Goal: Use online tool/utility: Utilize a website feature to perform a specific function

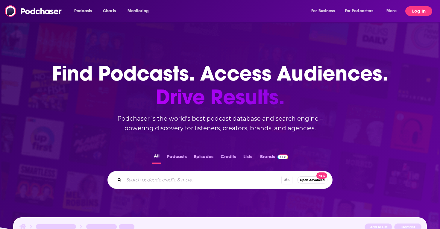
click at [419, 12] on button "Log In" at bounding box center [419, 11] width 27 height 10
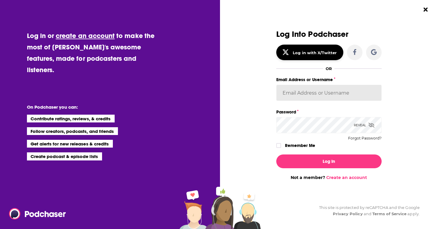
type input "Sydneyk"
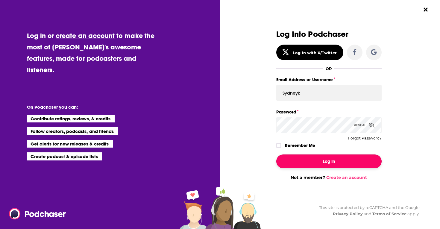
click at [327, 159] on button "Log In" at bounding box center [328, 162] width 105 height 14
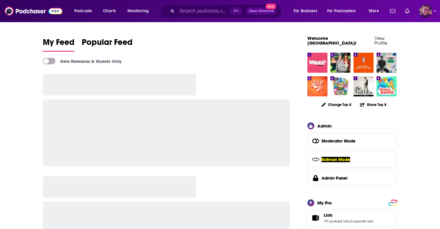
click at [427, 8] on img "Logged in as Sydneyk" at bounding box center [425, 10] width 13 height 13
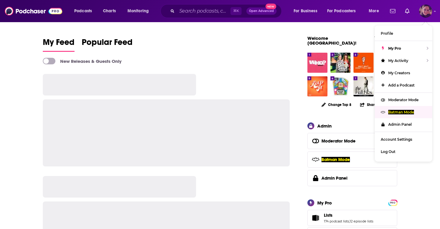
click at [400, 113] on p "Batman Mode" at bounding box center [402, 112] width 26 height 4
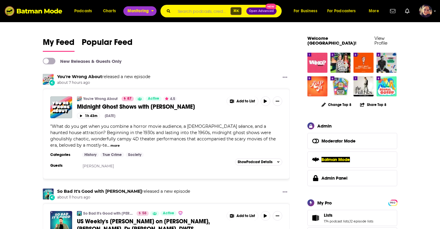
click at [139, 12] on span "Monitoring" at bounding box center [138, 11] width 21 height 8
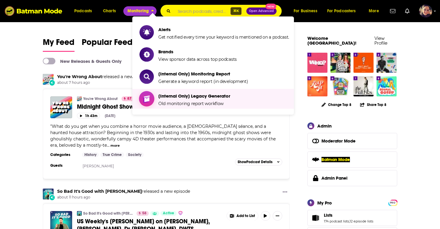
click at [170, 92] on span "[Internal Only] Legacy Generator Old monitoring report workflow" at bounding box center [194, 98] width 72 height 15
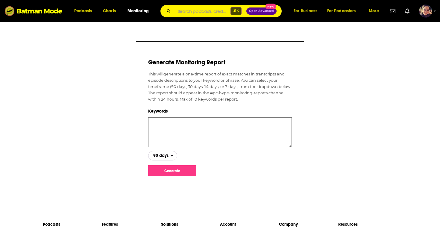
click at [170, 155] on span "90 days" at bounding box center [160, 156] width 22 height 10
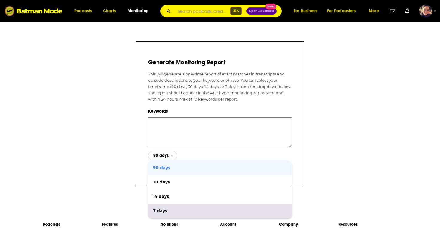
click at [161, 211] on span "7 days" at bounding box center [220, 211] width 134 height 4
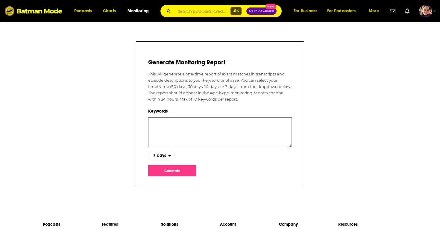
click at [160, 123] on textarea at bounding box center [220, 132] width 144 height 30
paste textarea "[DEMOGRAPHIC_DATA]"
type textarea "[DEMOGRAPHIC_DATA]"
click at [168, 172] on button "Generate" at bounding box center [172, 170] width 48 height 11
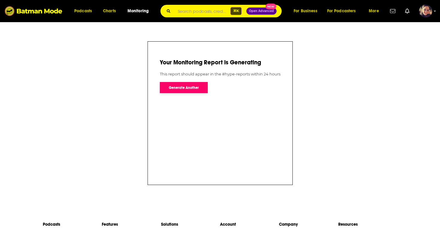
click at [186, 86] on button "Generate Another" at bounding box center [184, 87] width 48 height 11
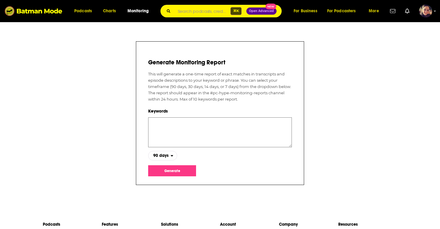
click at [156, 125] on textarea at bounding box center [220, 132] width 144 height 30
paste textarea "[DEMOGRAPHIC_DATA]"
type textarea "[DEMOGRAPHIC_DATA]"
click at [163, 158] on span "90 days" at bounding box center [160, 156] width 22 height 10
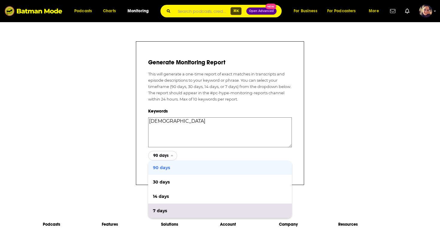
click at [164, 207] on div "7 days" at bounding box center [220, 211] width 144 height 14
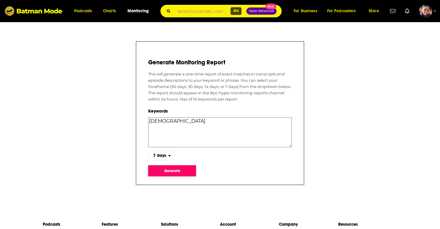
click at [170, 171] on button "Generate" at bounding box center [172, 170] width 48 height 11
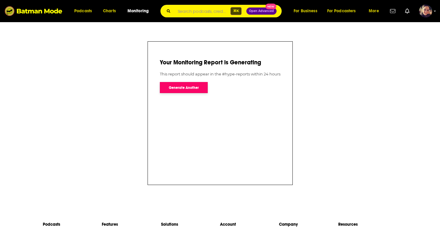
click at [182, 86] on button "Generate Another" at bounding box center [184, 87] width 48 height 11
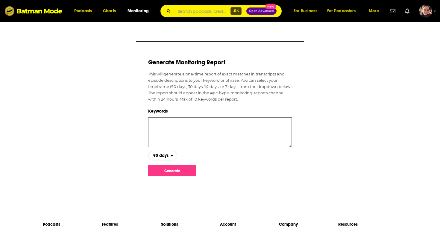
click at [157, 126] on textarea at bounding box center [220, 132] width 144 height 30
paste textarea "LGBTQIA"
type textarea "LGBTQIA"
click at [162, 155] on span "90 days" at bounding box center [160, 156] width 15 height 4
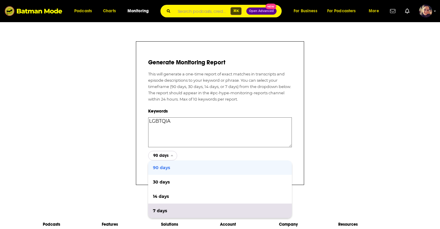
click at [167, 212] on span "7 days" at bounding box center [220, 211] width 134 height 4
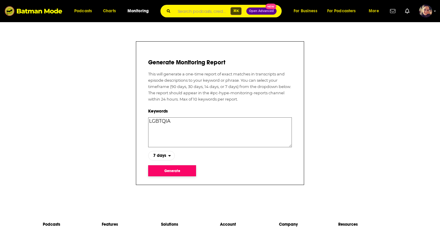
click at [168, 169] on button "Generate" at bounding box center [172, 170] width 48 height 11
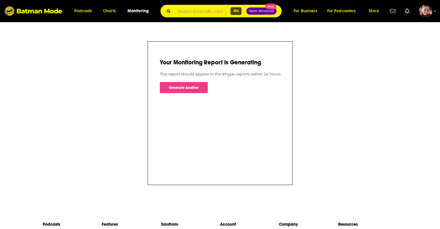
click at [187, 81] on div "Your Monitoring Report is Generating This report should appear in the #hype-rep…" at bounding box center [220, 69] width 121 height 47
click at [184, 87] on button "Generate Another" at bounding box center [184, 87] width 48 height 11
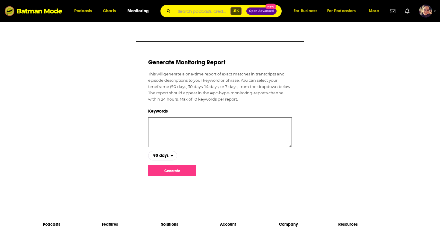
click at [163, 116] on div "Generate Monitoring Report This will generate a one-time report of exact matche…" at bounding box center [220, 111] width 144 height 130
click at [161, 122] on textarea at bounding box center [220, 132] width 144 height 30
paste textarea "[DEMOGRAPHIC_DATA]"
type textarea "[DEMOGRAPHIC_DATA]"
click at [164, 157] on span "90 days" at bounding box center [160, 156] width 15 height 4
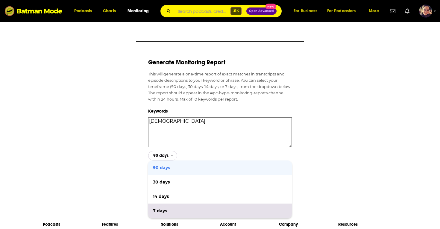
click at [162, 207] on div "7 days" at bounding box center [220, 211] width 144 height 14
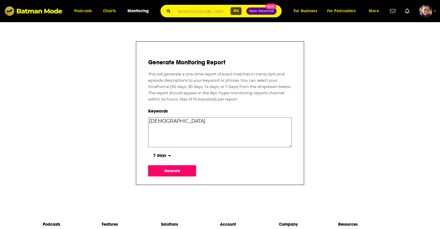
click at [177, 167] on button "Generate" at bounding box center [172, 170] width 48 height 11
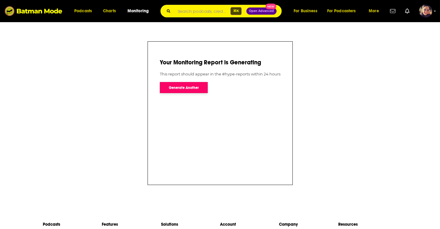
click at [198, 86] on button "Generate Another" at bounding box center [184, 87] width 48 height 11
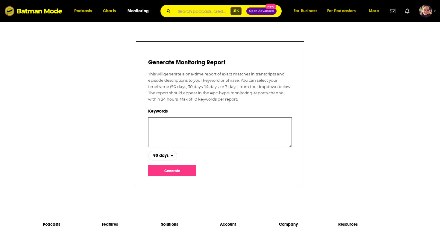
click at [160, 120] on textarea at bounding box center [220, 132] width 144 height 30
paste textarea "[DEMOGRAPHIC_DATA]"
type textarea "[DEMOGRAPHIC_DATA]"
click at [165, 159] on span "90 days" at bounding box center [160, 156] width 22 height 10
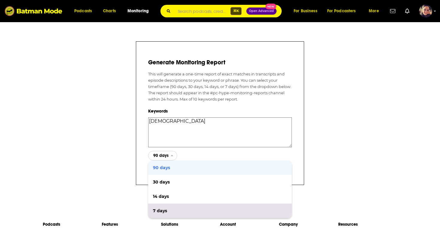
click at [161, 211] on span "7 days" at bounding box center [220, 211] width 134 height 4
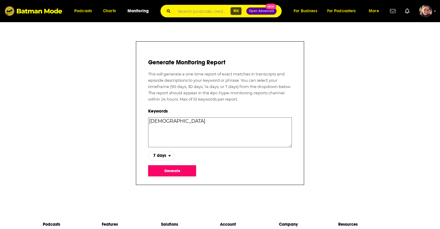
click at [165, 166] on button "Generate" at bounding box center [172, 170] width 48 height 11
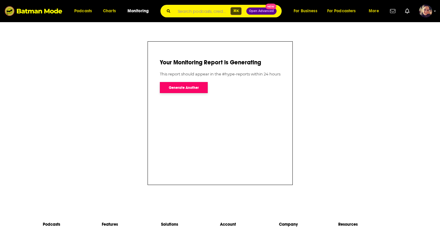
click at [180, 88] on button "Generate Another" at bounding box center [184, 87] width 48 height 11
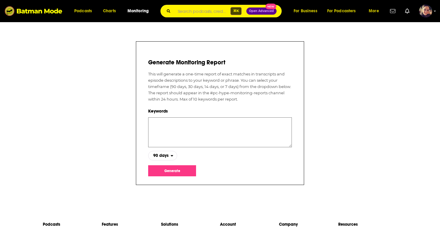
click at [159, 122] on textarea at bounding box center [220, 132] width 144 height 30
paste textarea "[DEMOGRAPHIC_DATA],"
type textarea "[DEMOGRAPHIC_DATA]"
click at [167, 156] on span "90 days" at bounding box center [160, 156] width 15 height 4
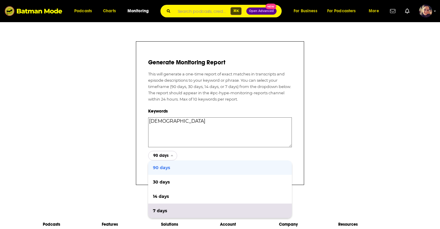
click at [161, 214] on div "7 days" at bounding box center [220, 211] width 144 height 14
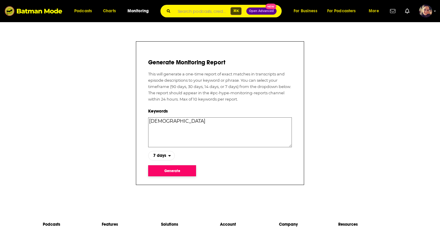
click at [174, 176] on button "Generate" at bounding box center [172, 170] width 48 height 11
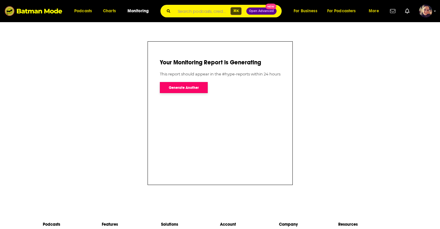
click at [185, 86] on button "Generate Another" at bounding box center [184, 87] width 48 height 11
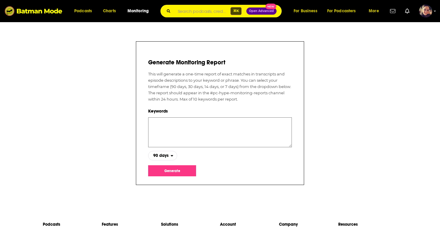
click at [164, 120] on textarea at bounding box center [220, 132] width 144 height 30
paste textarea "[DEMOGRAPHIC_DATA]"
type textarea "[DEMOGRAPHIC_DATA]"
click at [162, 158] on span "90 days" at bounding box center [160, 156] width 22 height 10
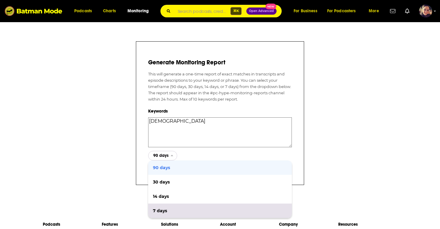
click at [163, 210] on span "7 days" at bounding box center [220, 211] width 134 height 4
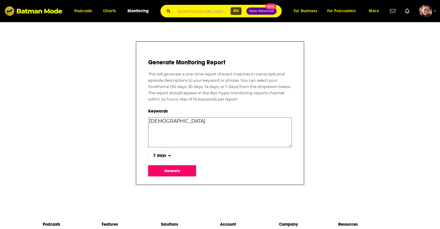
click at [172, 169] on button "Generate" at bounding box center [172, 170] width 48 height 11
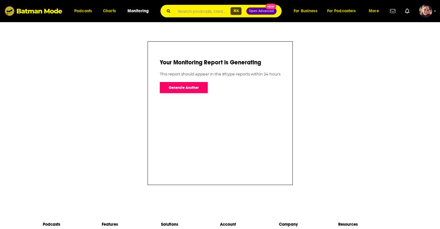
click at [185, 84] on button "Generate Another" at bounding box center [184, 87] width 48 height 11
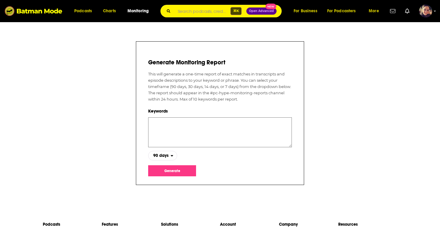
click at [161, 123] on textarea at bounding box center [220, 132] width 144 height 30
paste textarea "[DEMOGRAPHIC_DATA]"
type textarea "[DEMOGRAPHIC_DATA]"
click at [165, 152] on span "90 days" at bounding box center [160, 156] width 22 height 10
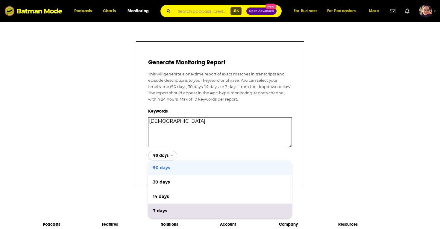
click at [164, 211] on span "7 days" at bounding box center [220, 211] width 134 height 4
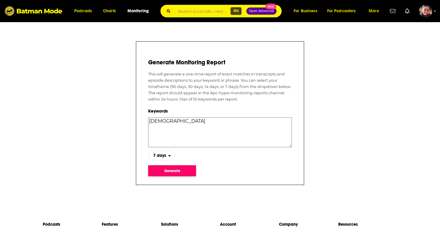
click at [173, 172] on button "Generate" at bounding box center [172, 170] width 48 height 11
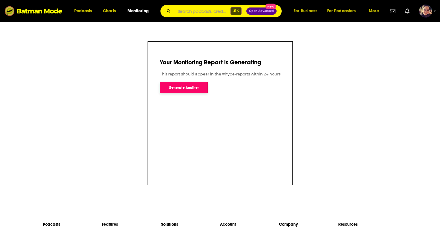
click at [176, 88] on button "Generate Another" at bounding box center [184, 87] width 48 height 11
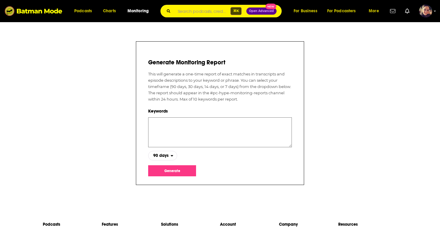
click at [163, 121] on textarea at bounding box center [220, 132] width 144 height 30
paste textarea "[DEMOGRAPHIC_DATA]"
type textarea "[DEMOGRAPHIC_DATA]"
click at [164, 158] on span "90 days" at bounding box center [160, 156] width 22 height 10
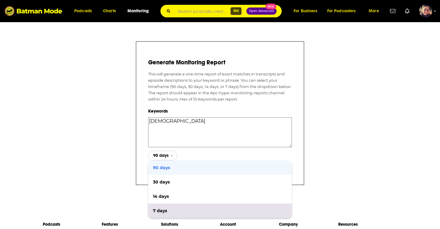
click at [164, 209] on span "7 days" at bounding box center [220, 211] width 134 height 4
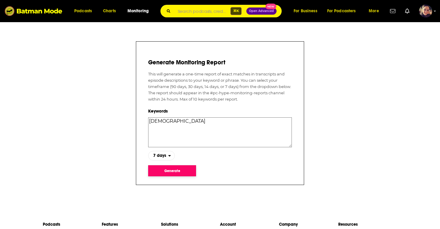
click at [172, 169] on button "Generate" at bounding box center [172, 170] width 48 height 11
